Goal: Navigation & Orientation: Understand site structure

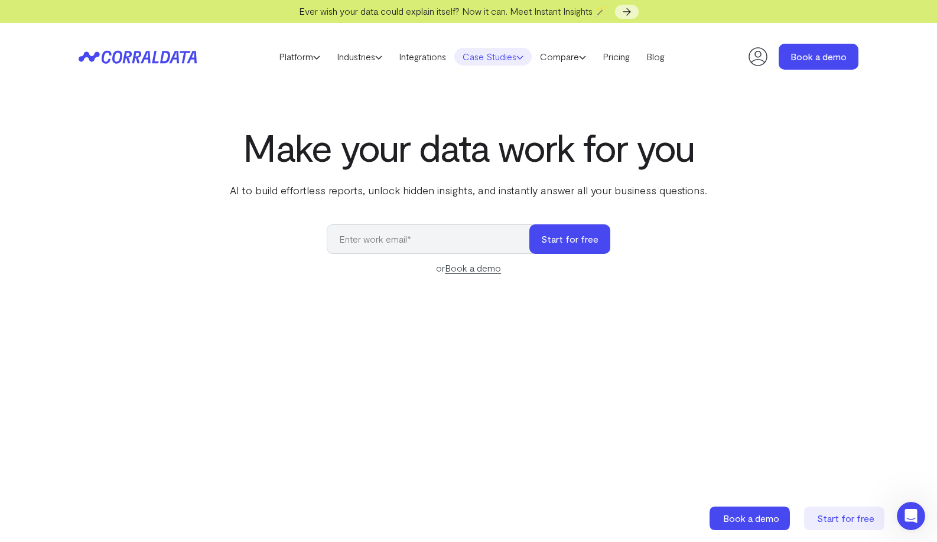
click at [482, 63] on link "Case Studies" at bounding box center [492, 57] width 77 height 18
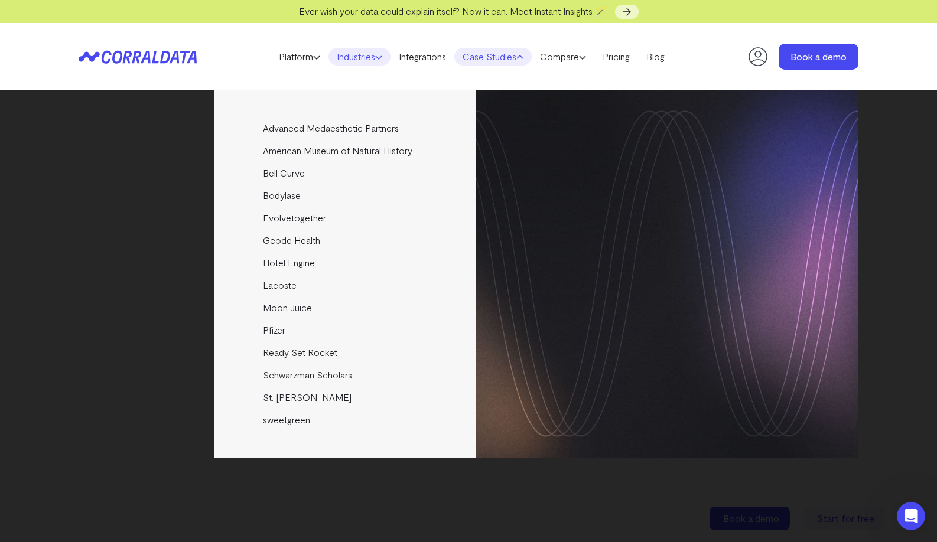
click at [354, 56] on link "Industries" at bounding box center [359, 57] width 62 height 18
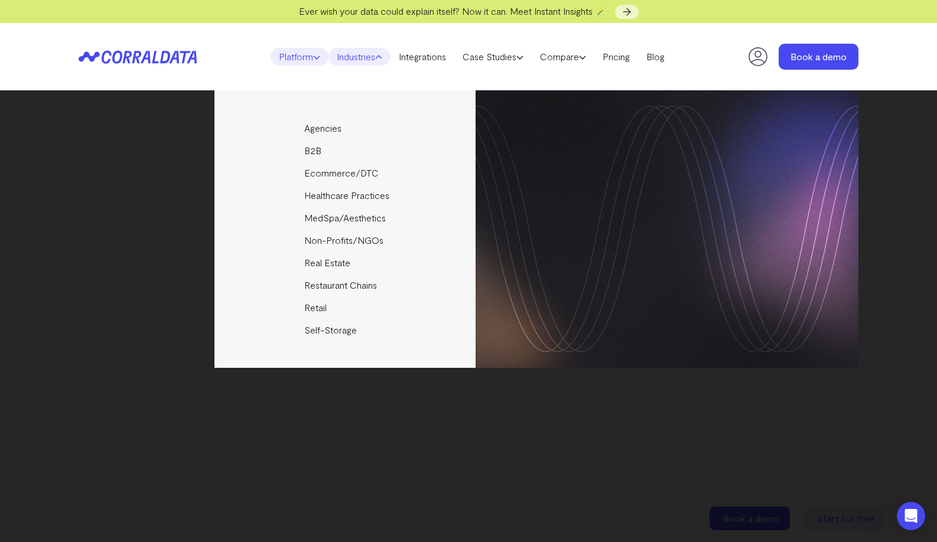
click at [300, 62] on link "Platform" at bounding box center [299, 57] width 58 height 18
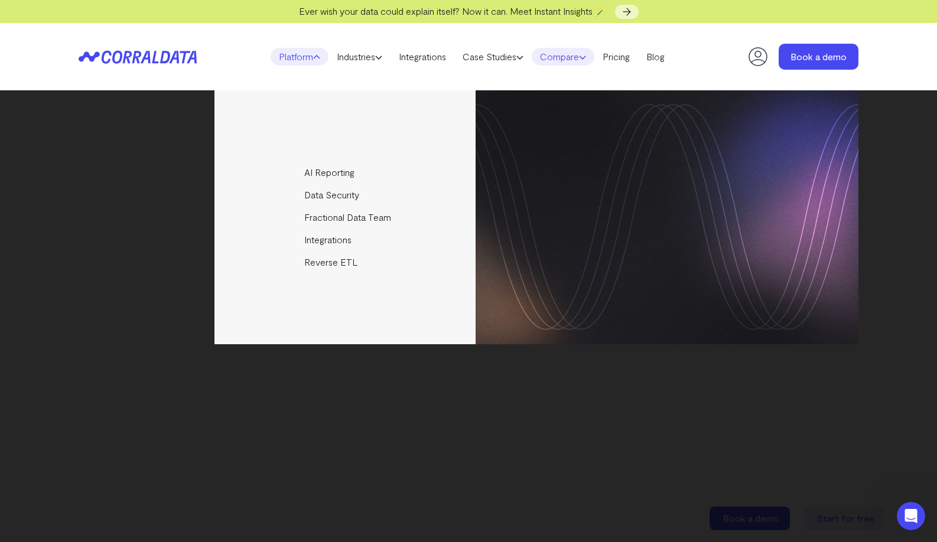
click at [575, 57] on link "Compare" at bounding box center [562, 57] width 63 height 18
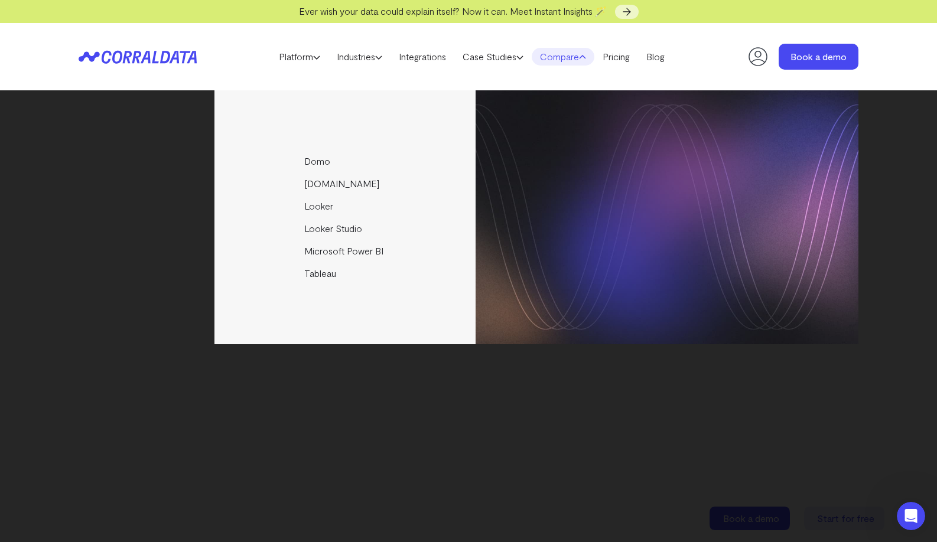
click at [228, 57] on header "Platform AI Reporting Use AI to effortlessly answer any business questions from…" at bounding box center [468, 56] width 779 height 67
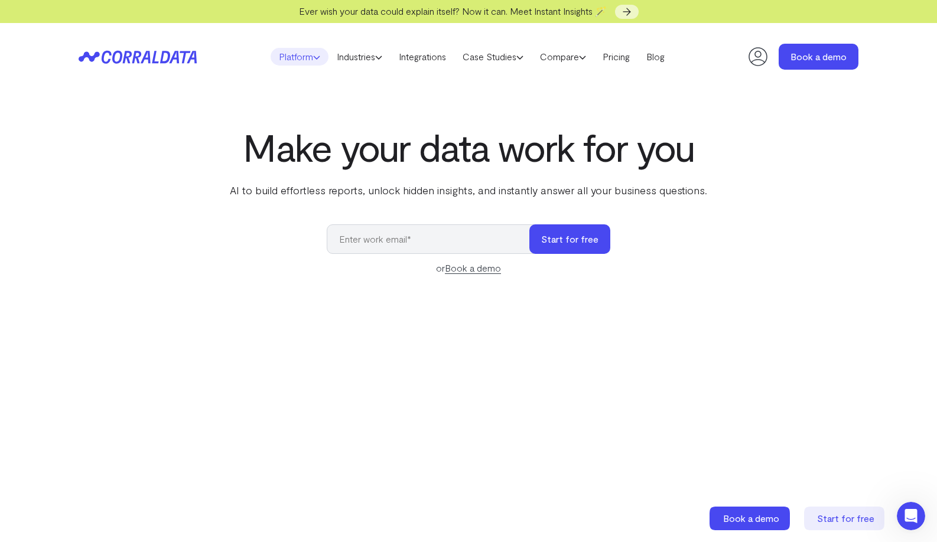
click at [283, 57] on link "Platform" at bounding box center [299, 57] width 58 height 18
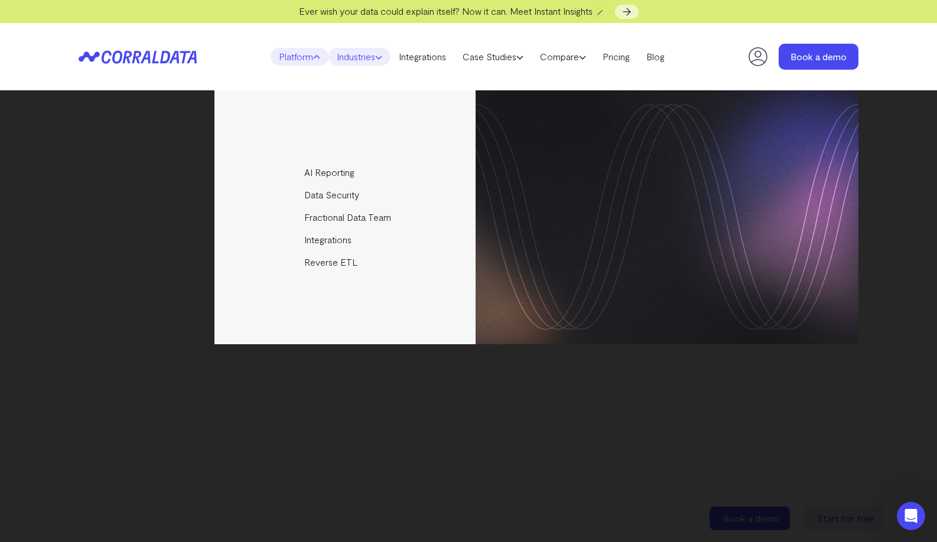
click at [367, 60] on link "Industries" at bounding box center [359, 57] width 62 height 18
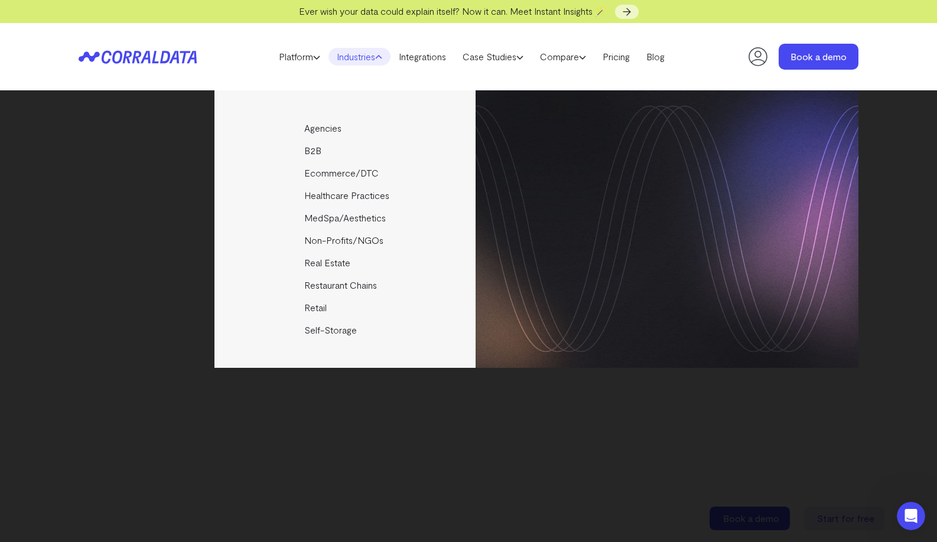
click at [455, 44] on header "Platform AI Reporting Use AI to effortlessly answer any business questions from…" at bounding box center [468, 56] width 779 height 67
